Goal: Information Seeking & Learning: Learn about a topic

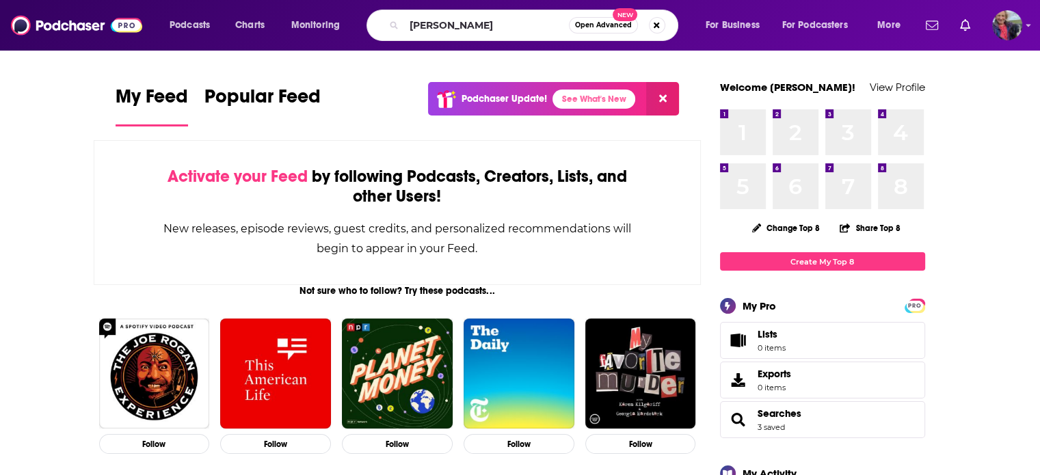
type input "[PERSON_NAME]"
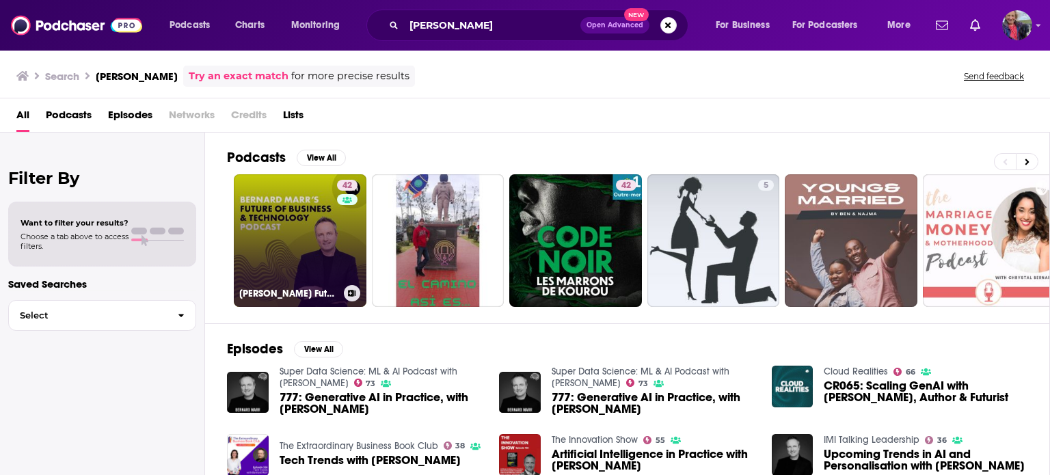
click at [276, 209] on link "42 [PERSON_NAME] Future of Business & Technology Podcast" at bounding box center [300, 240] width 133 height 133
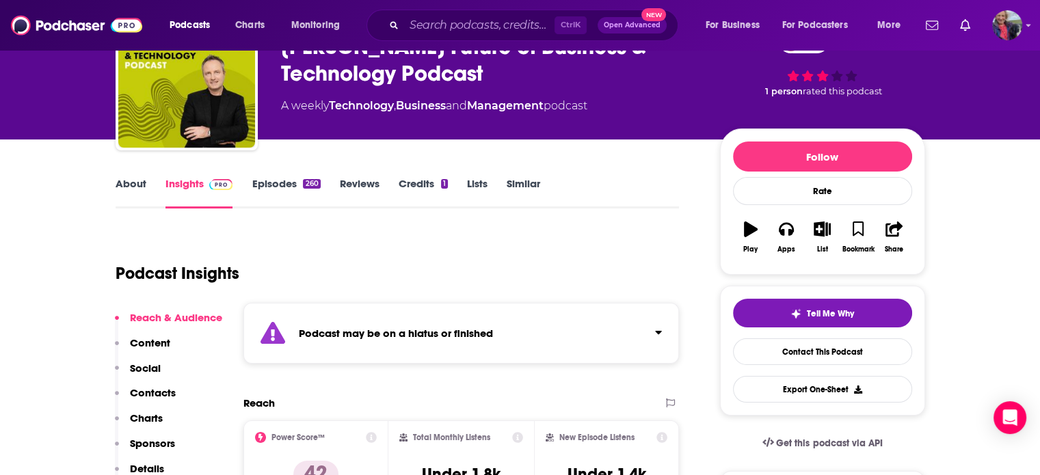
scroll to position [137, 0]
